Goal: Task Accomplishment & Management: Manage account settings

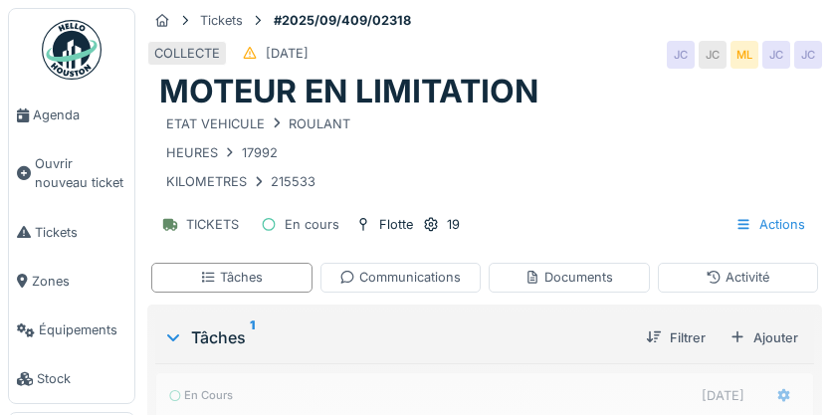
scroll to position [303, 0]
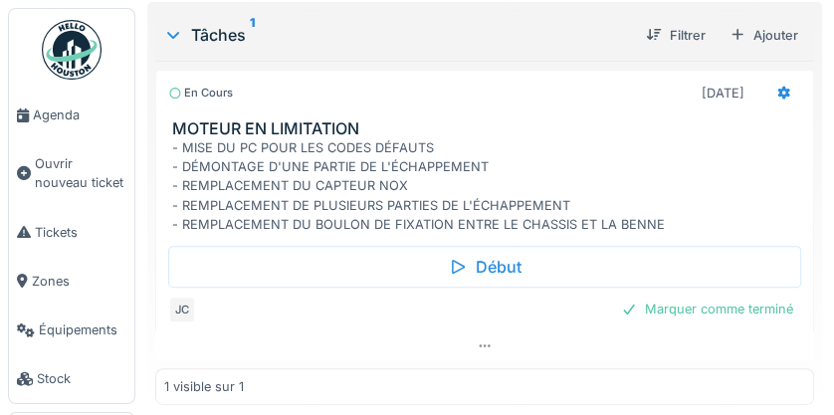
click at [734, 331] on div at bounding box center [484, 345] width 659 height 29
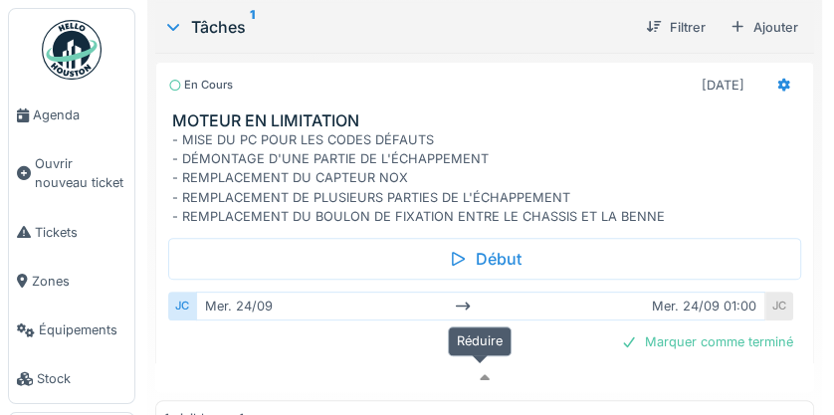
scroll to position [370, 0]
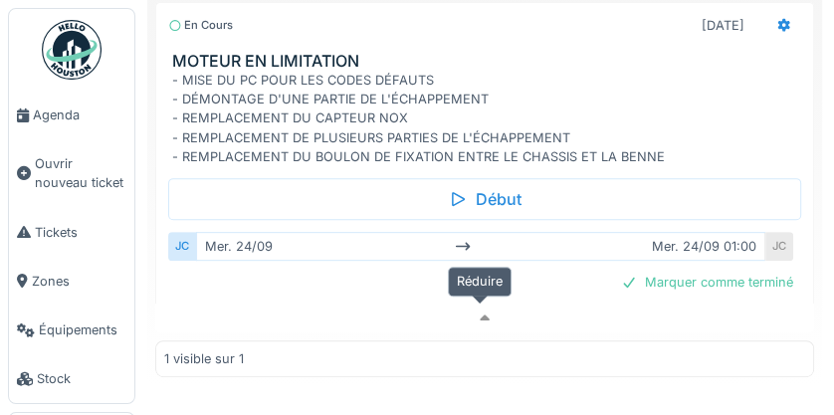
click at [697, 279] on div "Marquer comme terminé" at bounding box center [707, 282] width 188 height 27
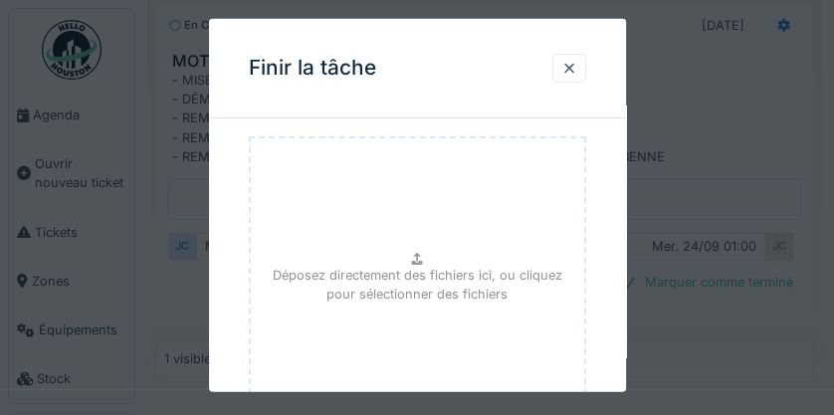
scroll to position [338, 0]
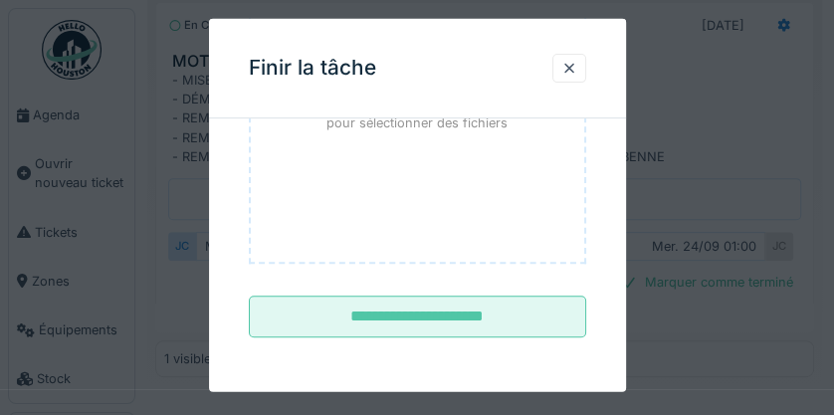
click at [520, 318] on input "**********" at bounding box center [417, 317] width 337 height 42
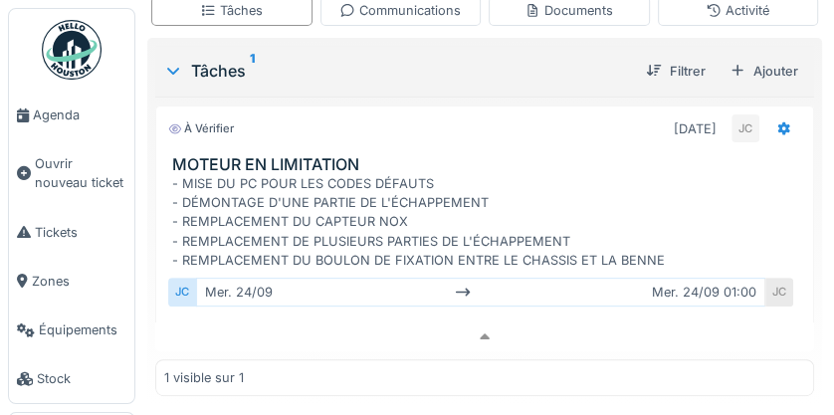
scroll to position [324, 0]
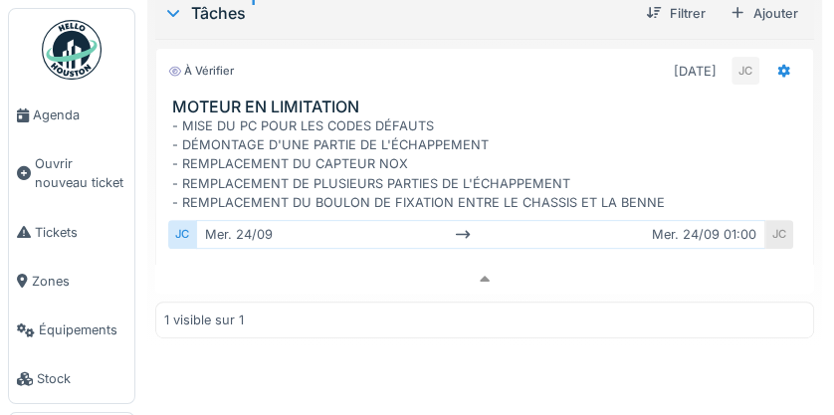
click at [73, 46] on img at bounding box center [72, 50] width 60 height 60
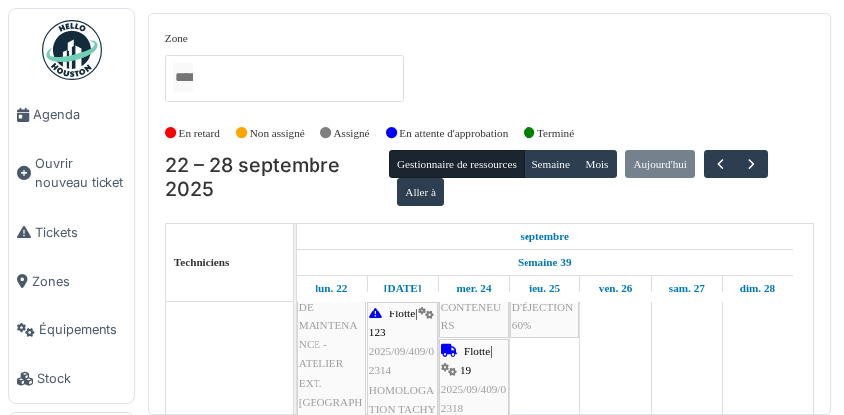
scroll to position [64, 0]
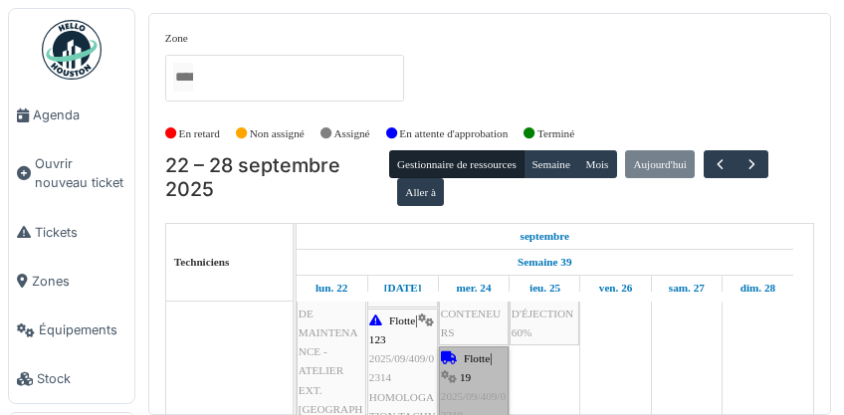
click at [472, 386] on link "Flotte | 19 2025/09/409/02318 MOTEUR EN LIMITATION" at bounding box center [474, 406] width 70 height 120
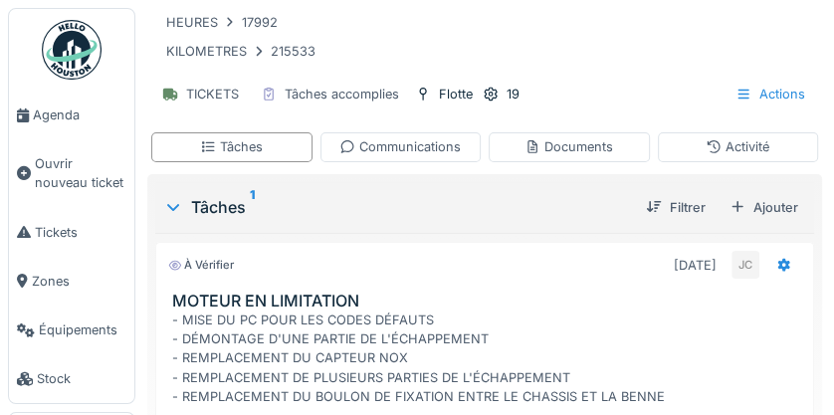
click at [760, 292] on h3 "MOTEUR EN LIMITATION" at bounding box center [488, 301] width 633 height 19
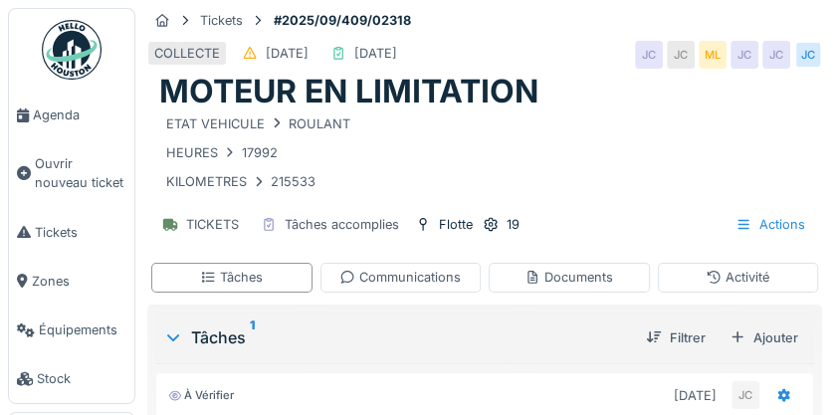
click at [87, 43] on img at bounding box center [72, 50] width 60 height 60
